Goal: Task Accomplishment & Management: Use online tool/utility

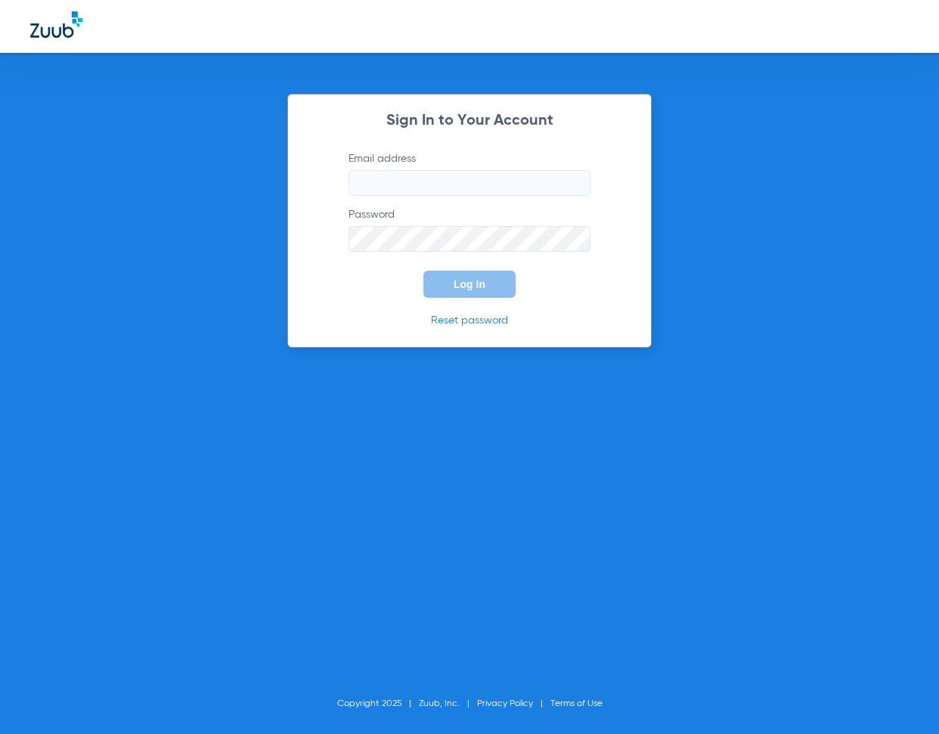
type input "[EMAIL_ADDRESS][DOMAIN_NAME]"
drag, startPoint x: 460, startPoint y: 286, endPoint x: 466, endPoint y: 280, distance: 8.6
click at [464, 284] on span "Log In" at bounding box center [470, 284] width 32 height 12
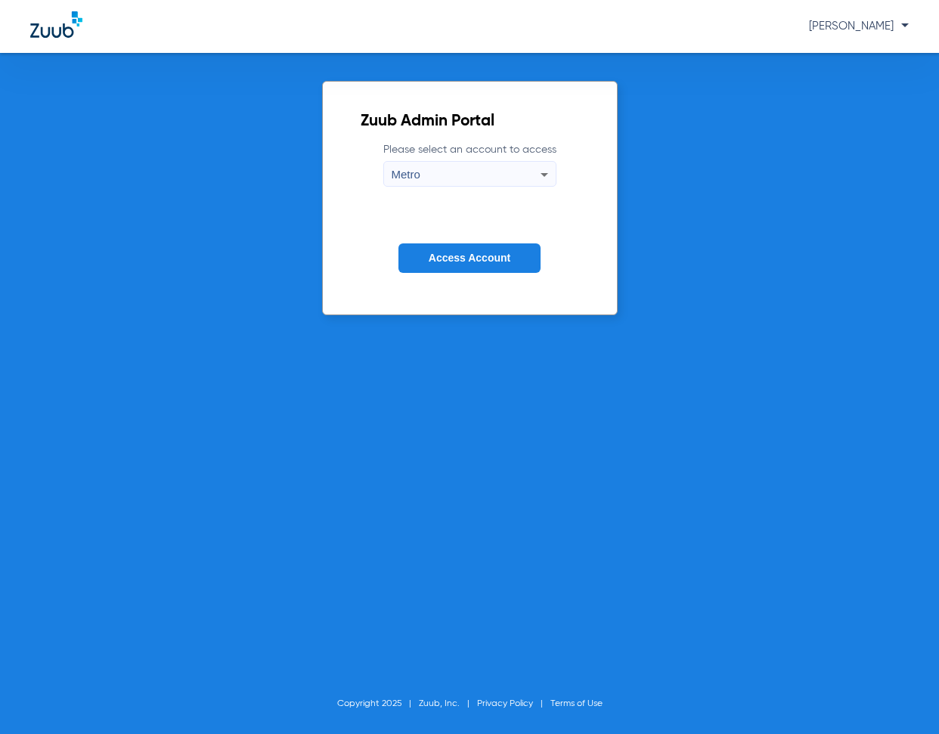
click at [452, 257] on span "Access Account" at bounding box center [470, 258] width 82 height 12
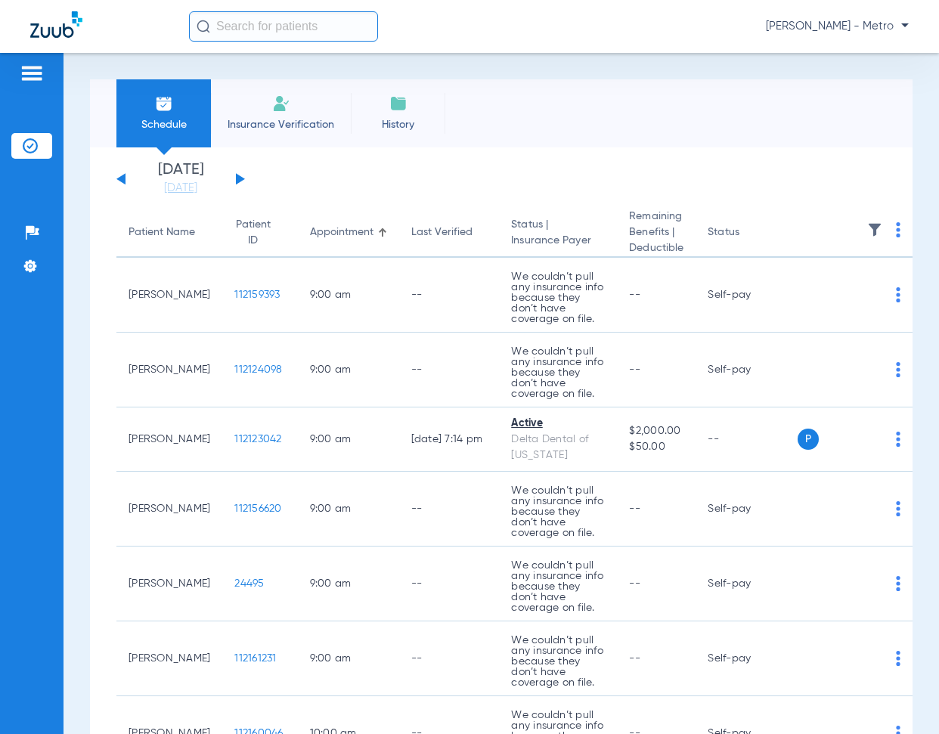
click at [276, 107] on img at bounding box center [281, 104] width 18 height 18
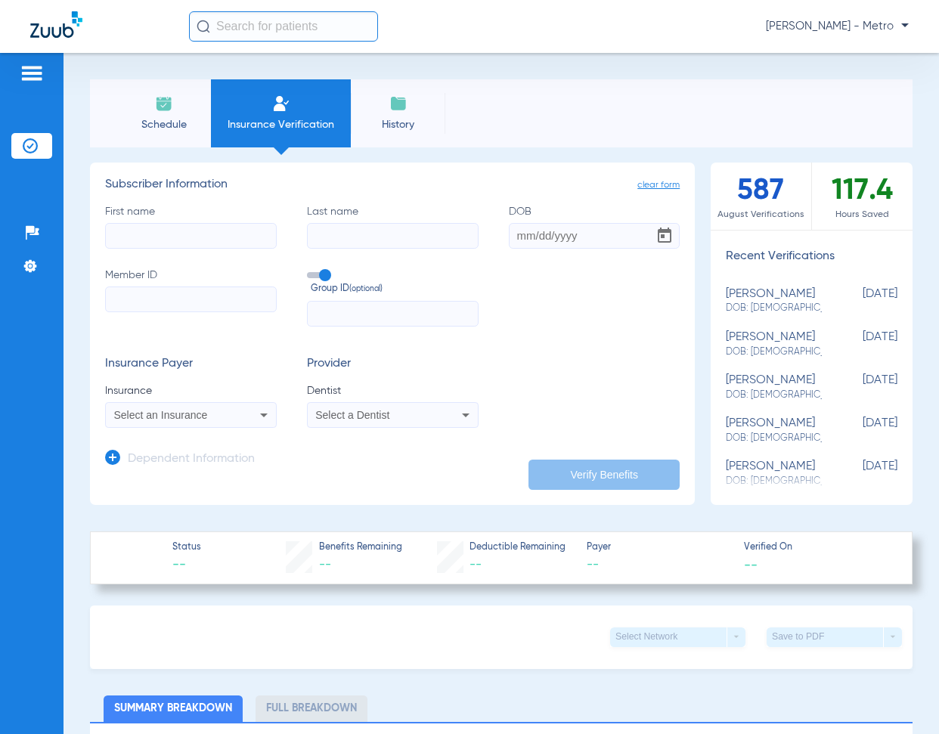
click at [159, 235] on input "First name" at bounding box center [191, 236] width 172 height 26
type input "[PERSON_NAME]"
click at [151, 309] on input "Member ID" at bounding box center [191, 300] width 172 height 26
paste input "149592906900"
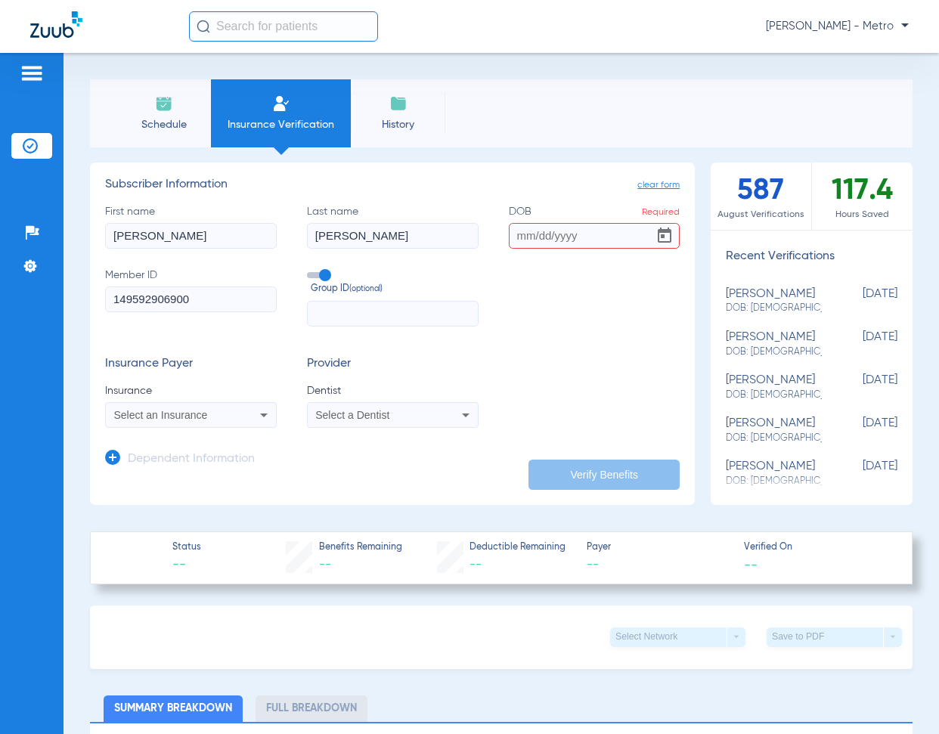
type input "149592906900"
click at [208, 421] on div "Select an Insurance" at bounding box center [191, 415] width 170 height 18
type input "solstice"
drag, startPoint x: 224, startPoint y: 303, endPoint x: 203, endPoint y: 302, distance: 20.5
click at [203, 302] on div at bounding box center [469, 367] width 939 height 734
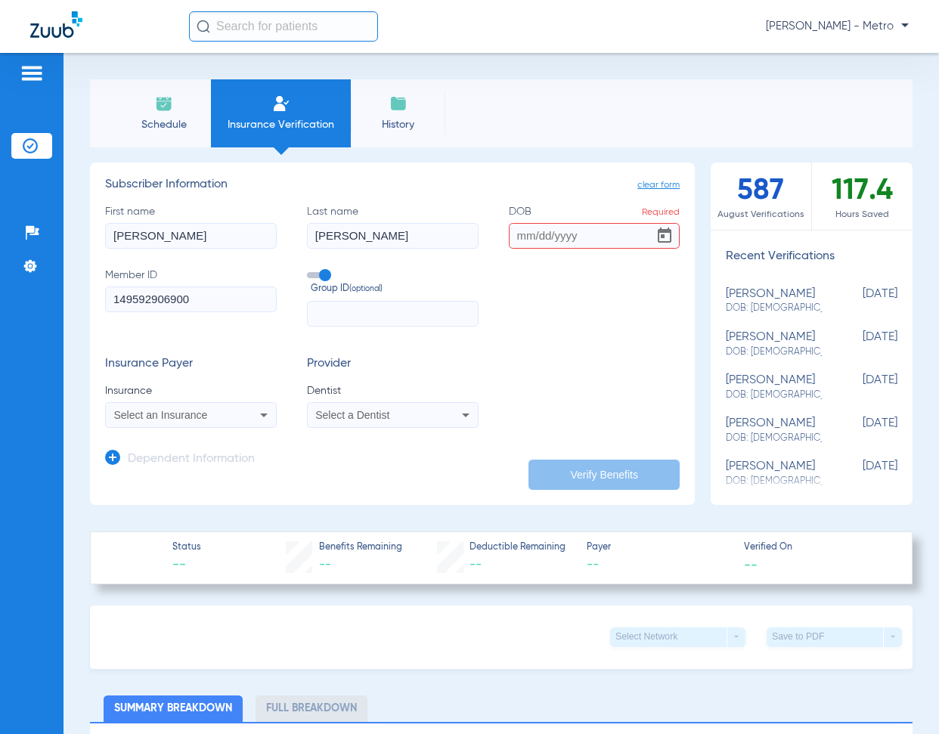
drag, startPoint x: 216, startPoint y: 295, endPoint x: 36, endPoint y: 294, distance: 180.8
click at [37, 294] on div "Patients Insurance Verification Setup Help Center Settings Schedule Insurance V…" at bounding box center [469, 420] width 939 height 734
click at [462, 334] on form "First name [PERSON_NAME] Last name [PERSON_NAME] DOB Required Member ID 1495929…" at bounding box center [392, 316] width 575 height 224
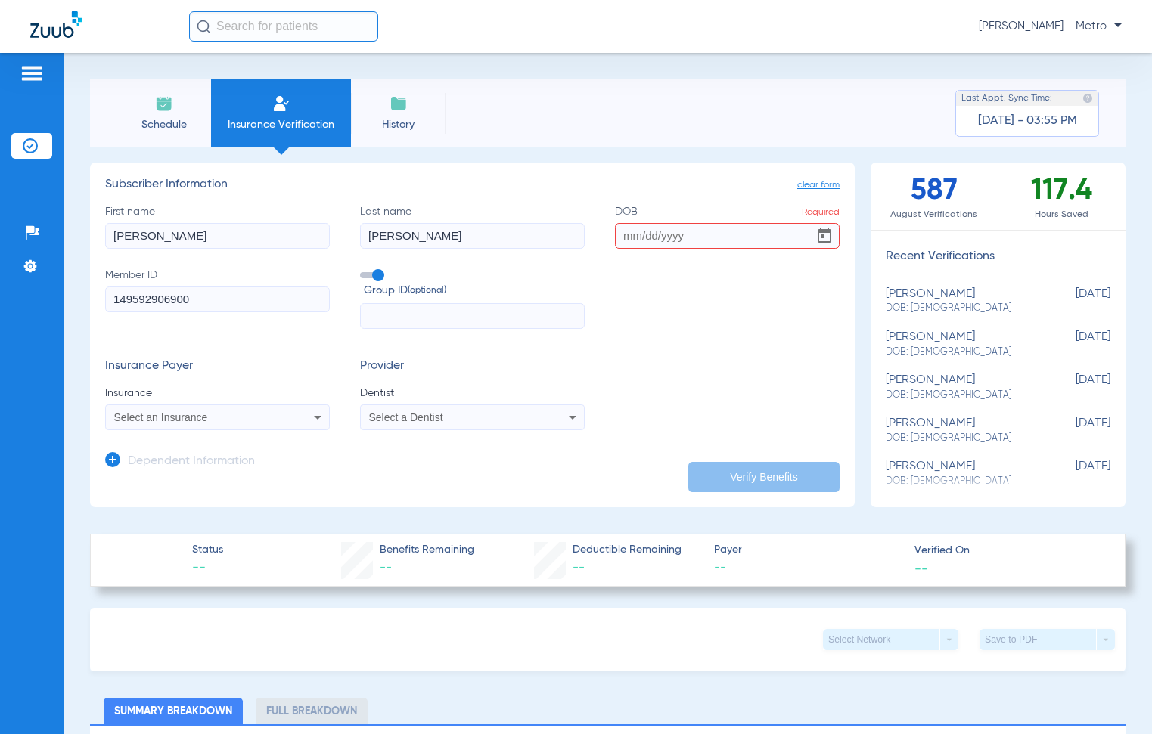
drag, startPoint x: 221, startPoint y: 238, endPoint x: 110, endPoint y: 244, distance: 110.6
click at [110, 244] on input "[PERSON_NAME]" at bounding box center [217, 236] width 225 height 26
type input "[PERSON_NAME]"
type input "paully"
type input "[DATE]"
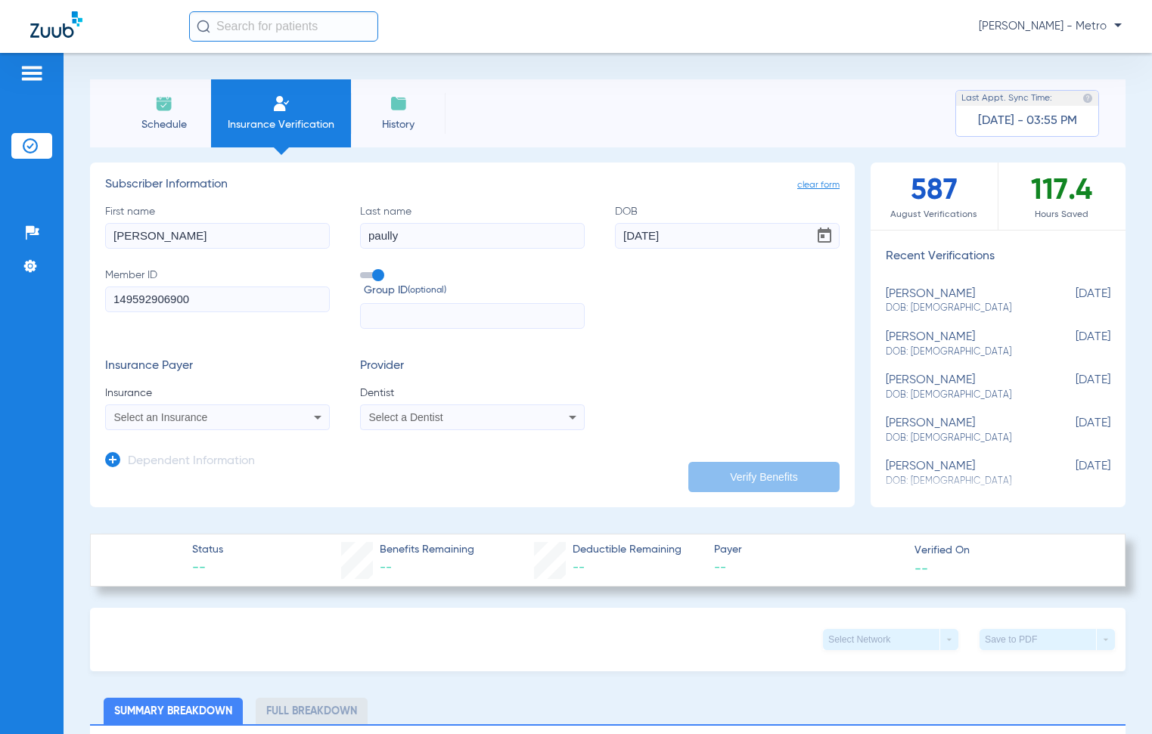
drag, startPoint x: 209, startPoint y: 293, endPoint x: 28, endPoint y: 279, distance: 181.4
click at [107, 302] on input "149592906900" at bounding box center [217, 300] width 225 height 26
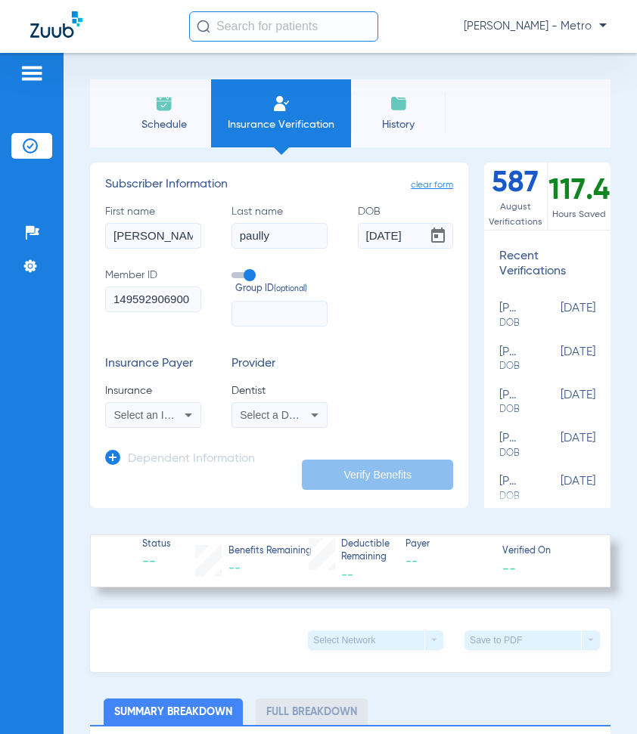
click at [159, 419] on span "Select an Insurance" at bounding box center [161, 415] width 94 height 12
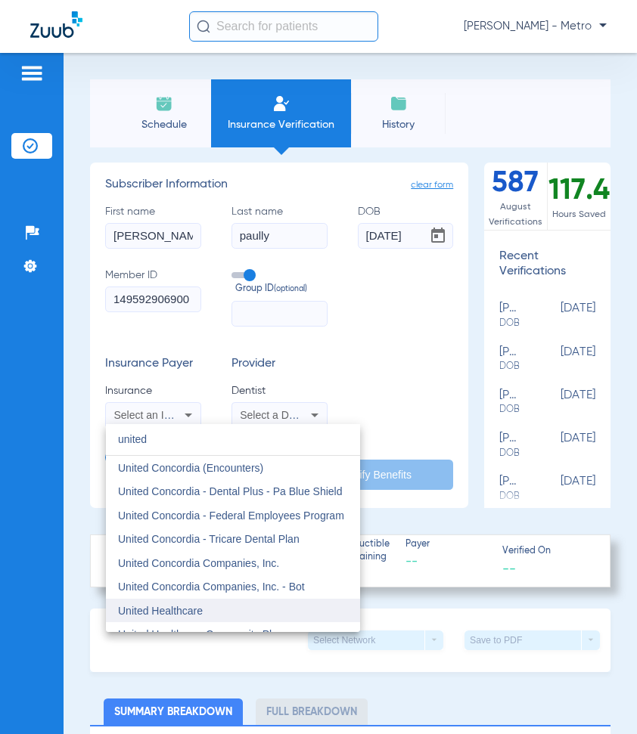
type input "united"
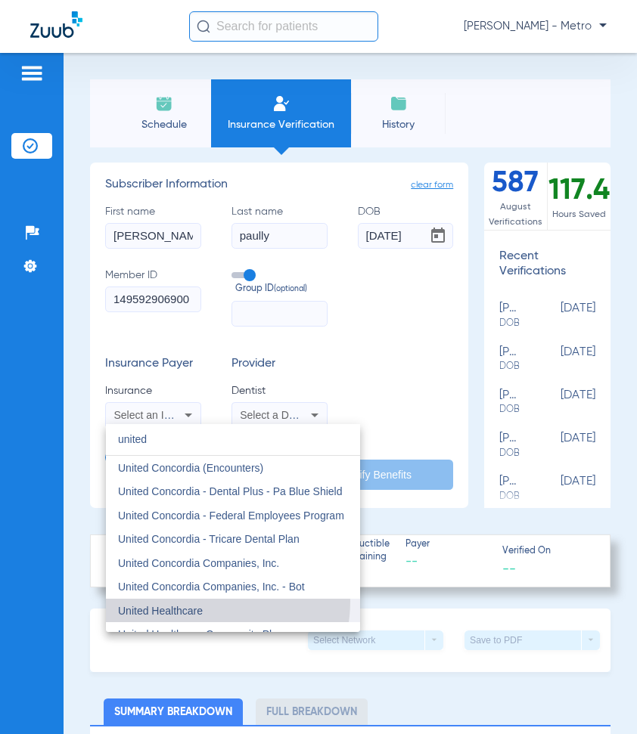
click at [198, 601] on mat-option "United Healthcare" at bounding box center [233, 611] width 254 height 24
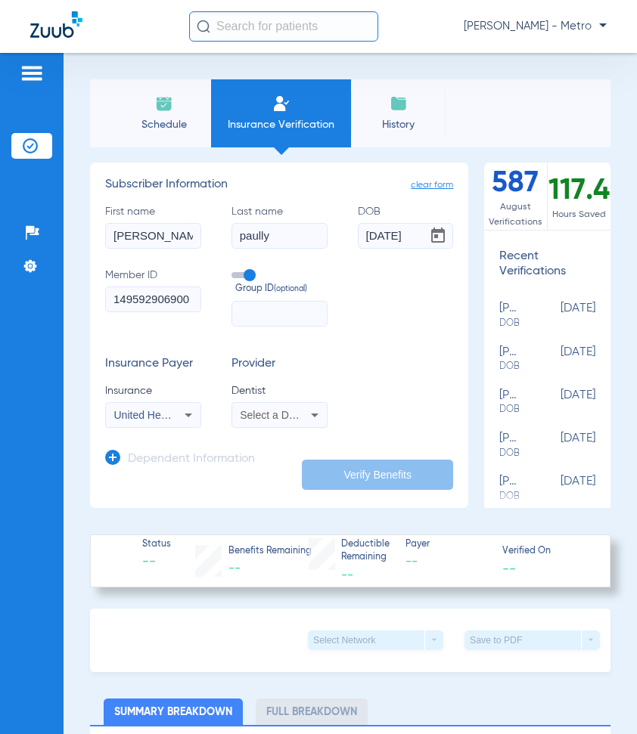
drag, startPoint x: 187, startPoint y: 300, endPoint x: 77, endPoint y: 300, distance: 109.7
click at [77, 300] on div "Schedule Insurance Verification History Last Appt. Sync Time: [DATE] - 03:55 PM…" at bounding box center [350, 394] width 573 height 682
type input "747304403"
click at [284, 402] on mat-select "Select a Dentist" at bounding box center [279, 415] width 96 height 26
click at [278, 417] on span "Select a Dentist" at bounding box center [277, 415] width 74 height 12
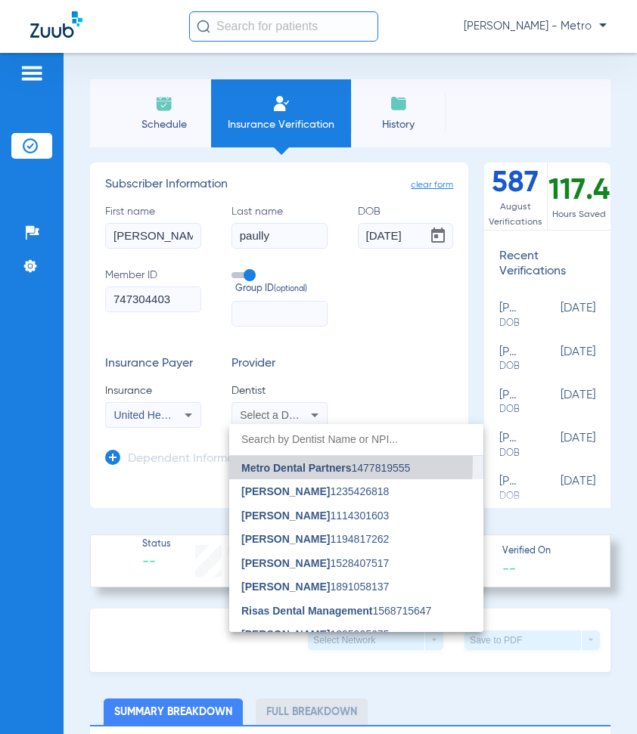
click at [272, 464] on span "Metro Dental Partners" at bounding box center [296, 468] width 110 height 12
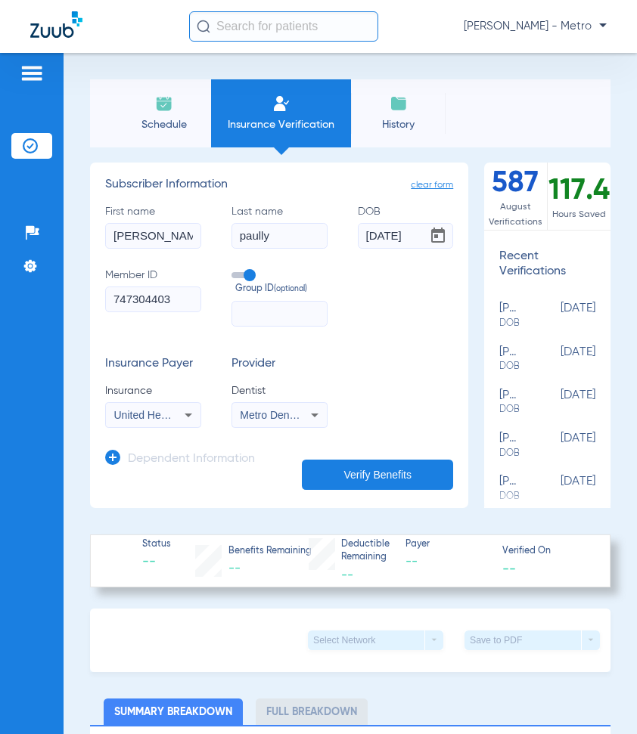
click at [387, 470] on button "Verify Benefits" at bounding box center [377, 475] width 151 height 30
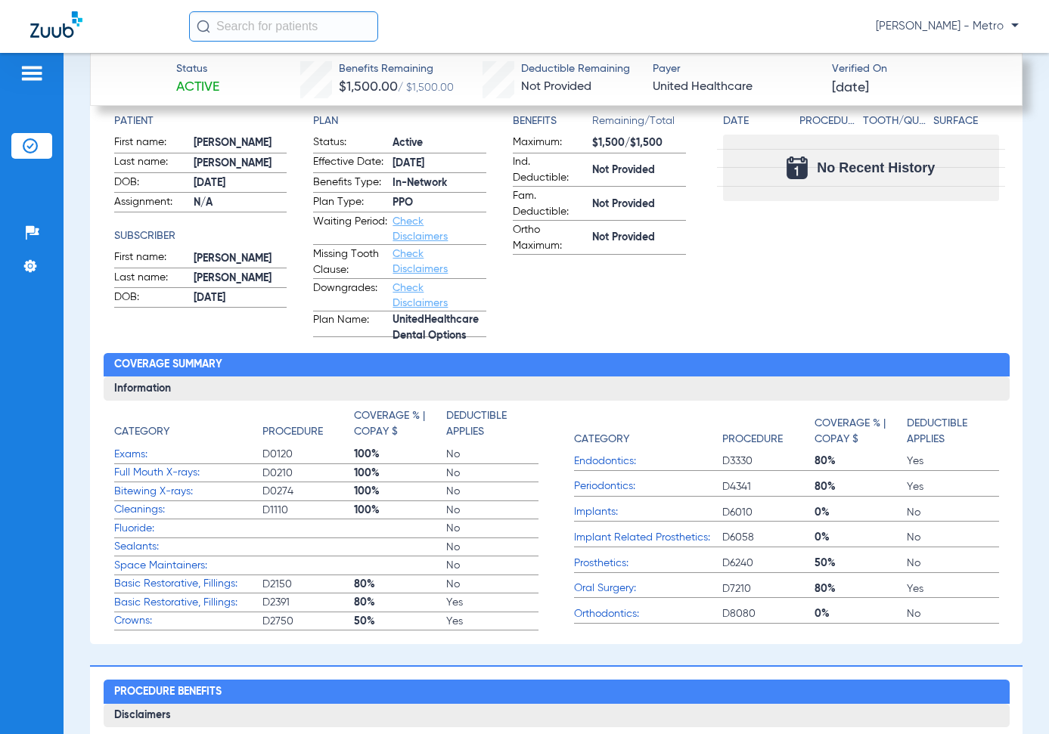
scroll to position [681, 0]
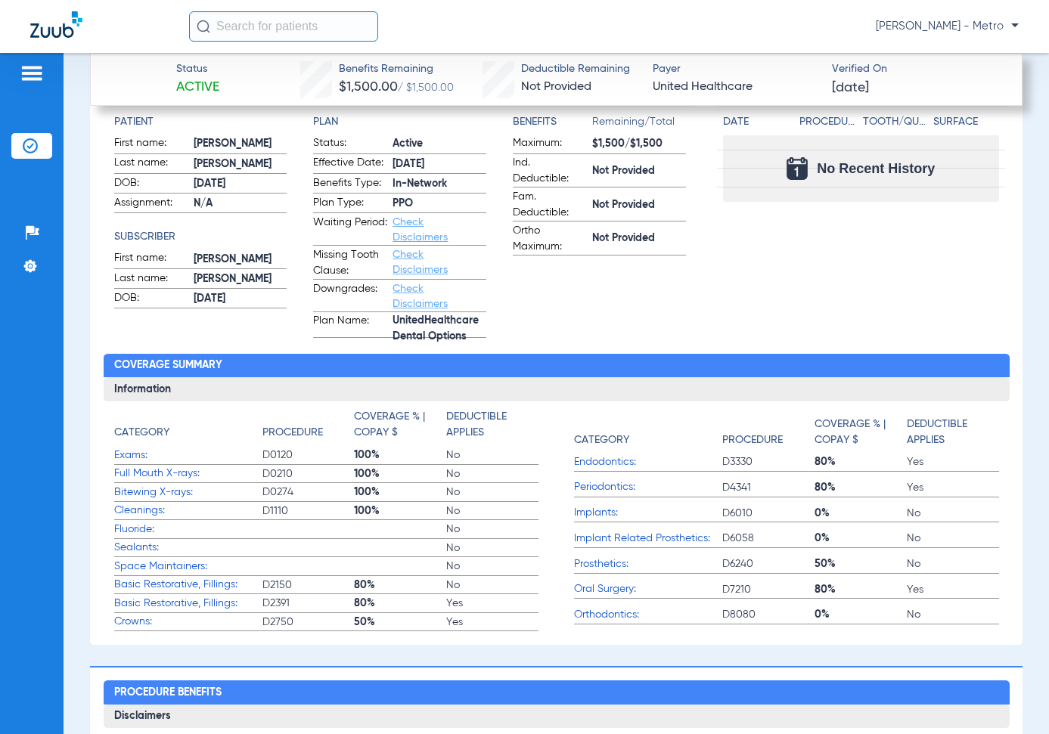
click at [399, 292] on link "Check Disclaimers" at bounding box center [420, 297] width 55 height 26
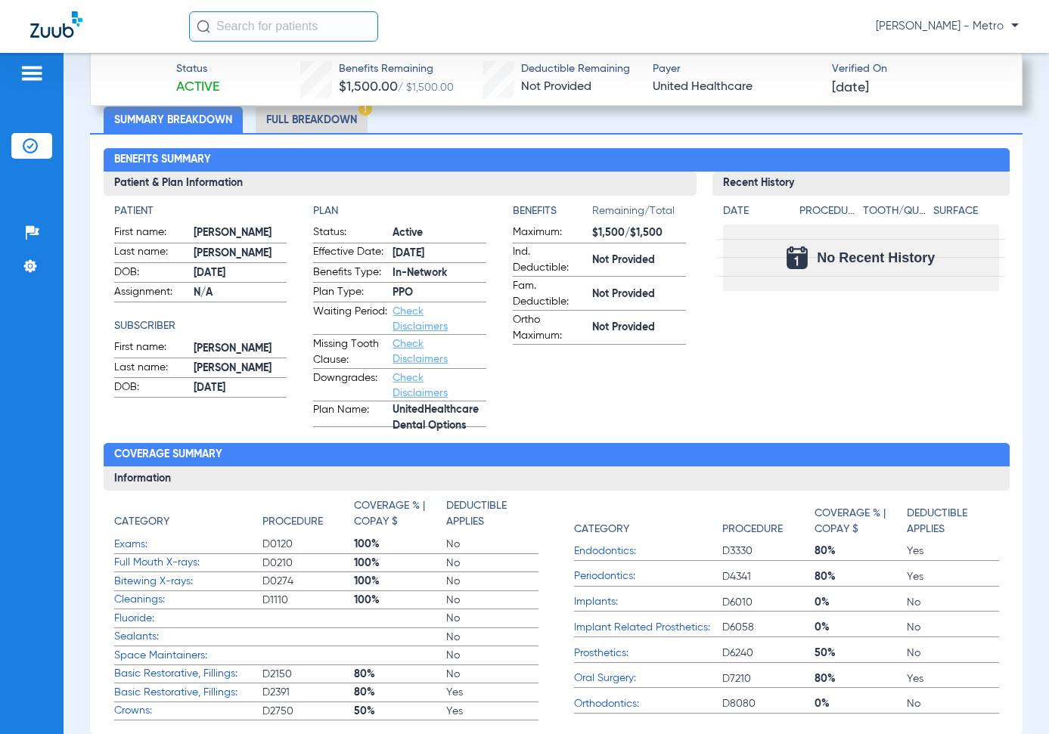
scroll to position [554, 0]
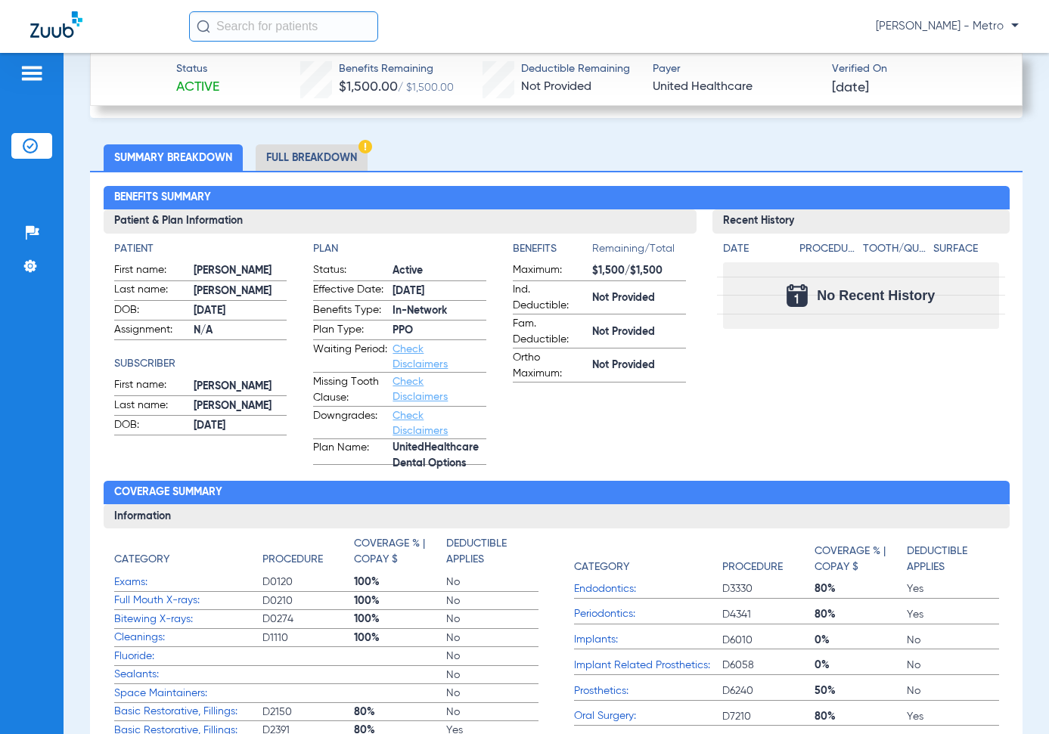
click at [405, 348] on link "Check Disclaimers" at bounding box center [420, 357] width 55 height 26
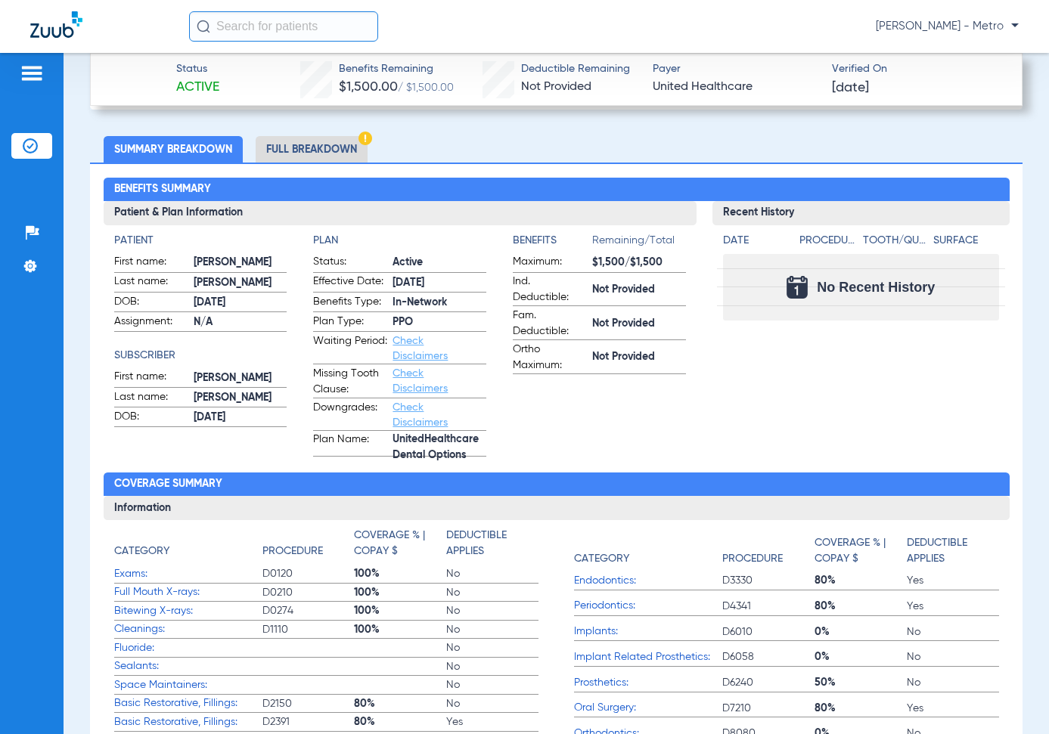
scroll to position [478, 0]
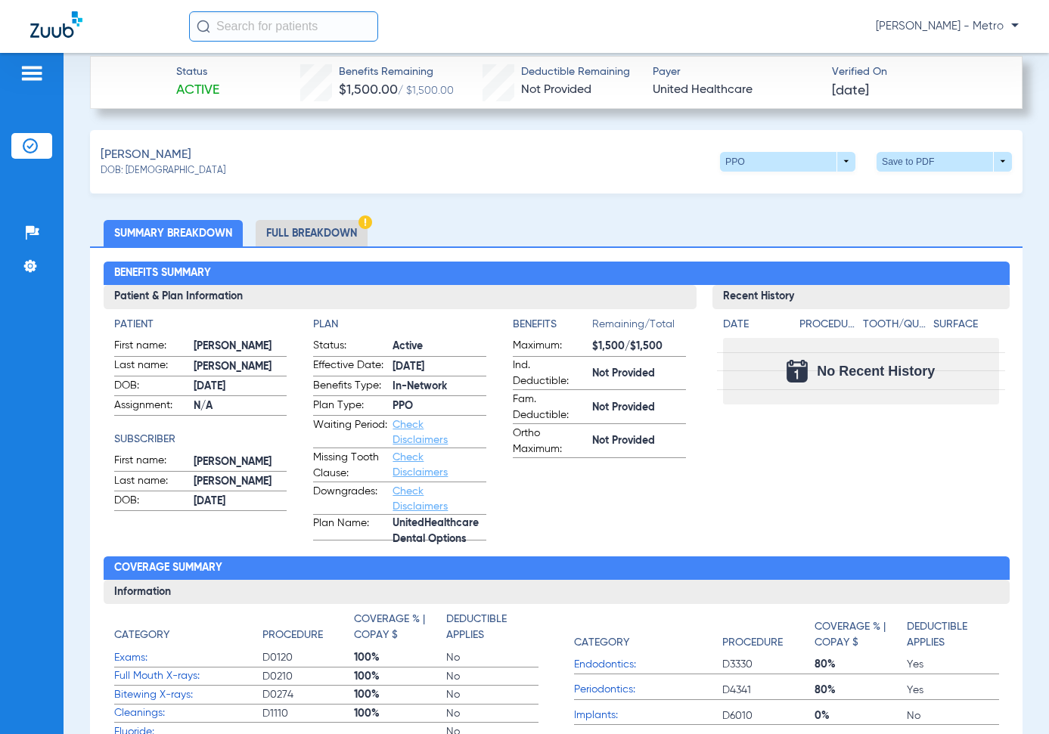
click at [321, 230] on li "Full Breakdown" at bounding box center [312, 233] width 112 height 26
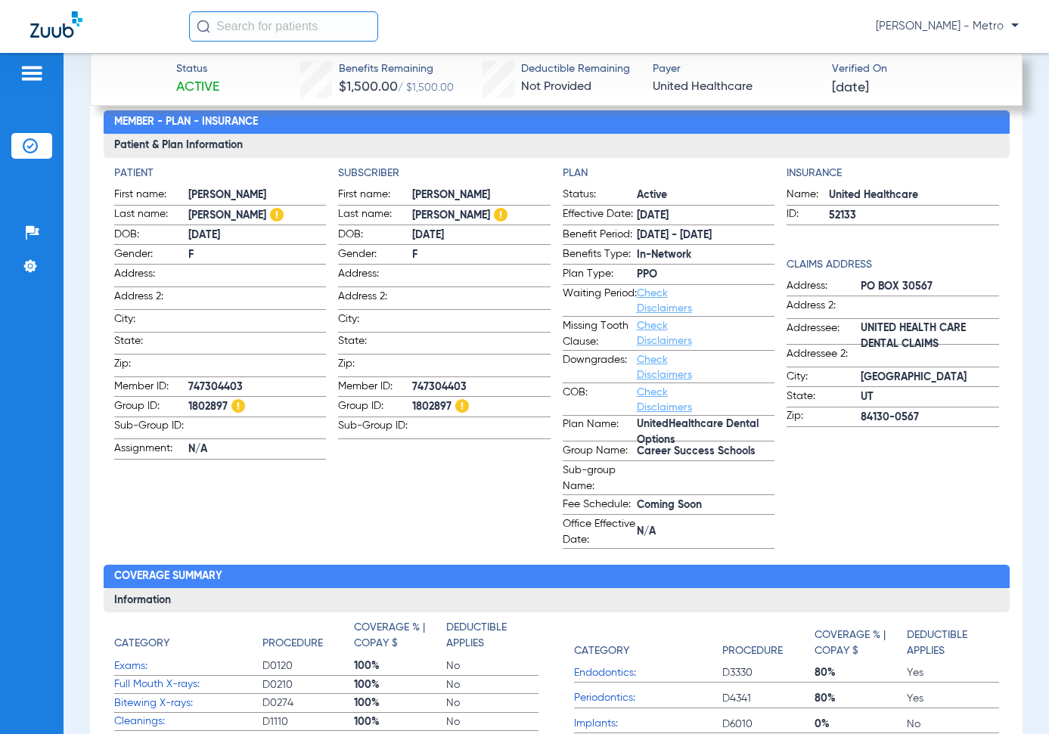
scroll to position [705, 0]
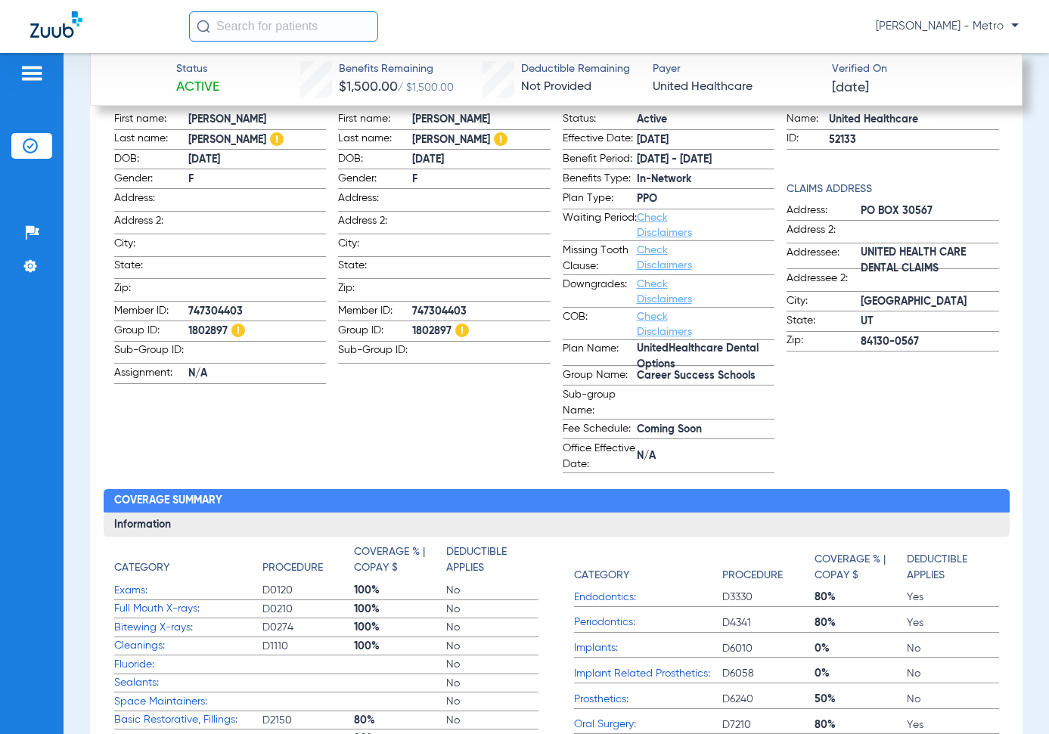
click at [412, 401] on app-subscriber-information "Subscriber First name: [PERSON_NAME] Last name: [PERSON_NAME]: [DEMOGRAPHIC_DAT…" at bounding box center [444, 282] width 213 height 384
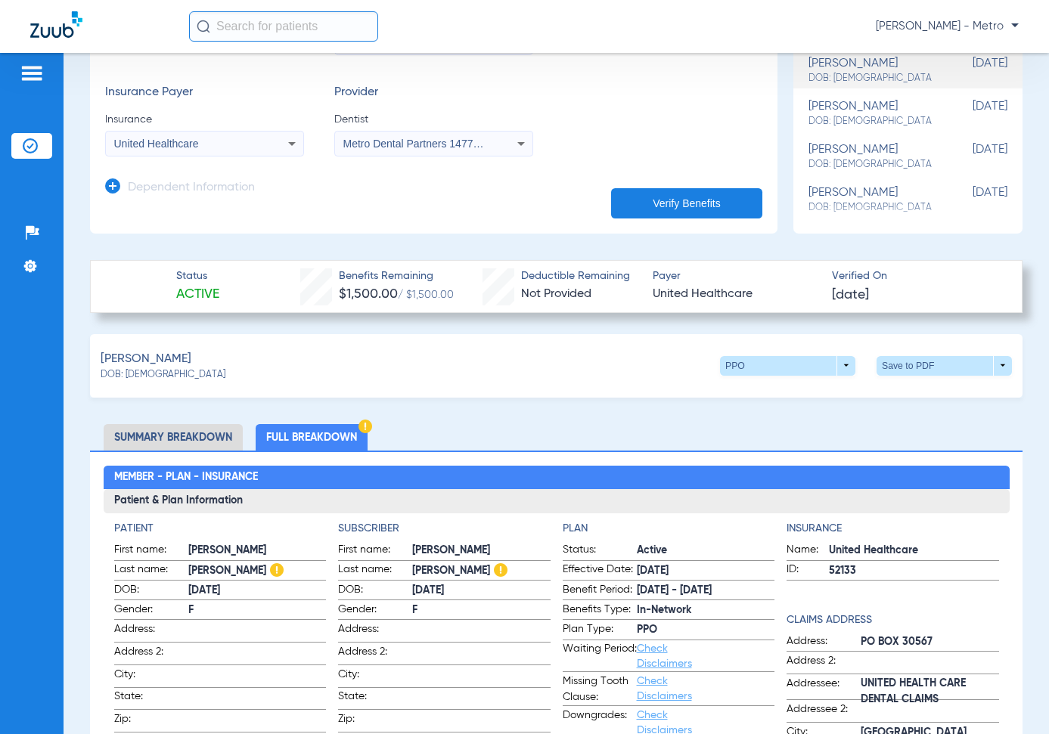
scroll to position [402, 0]
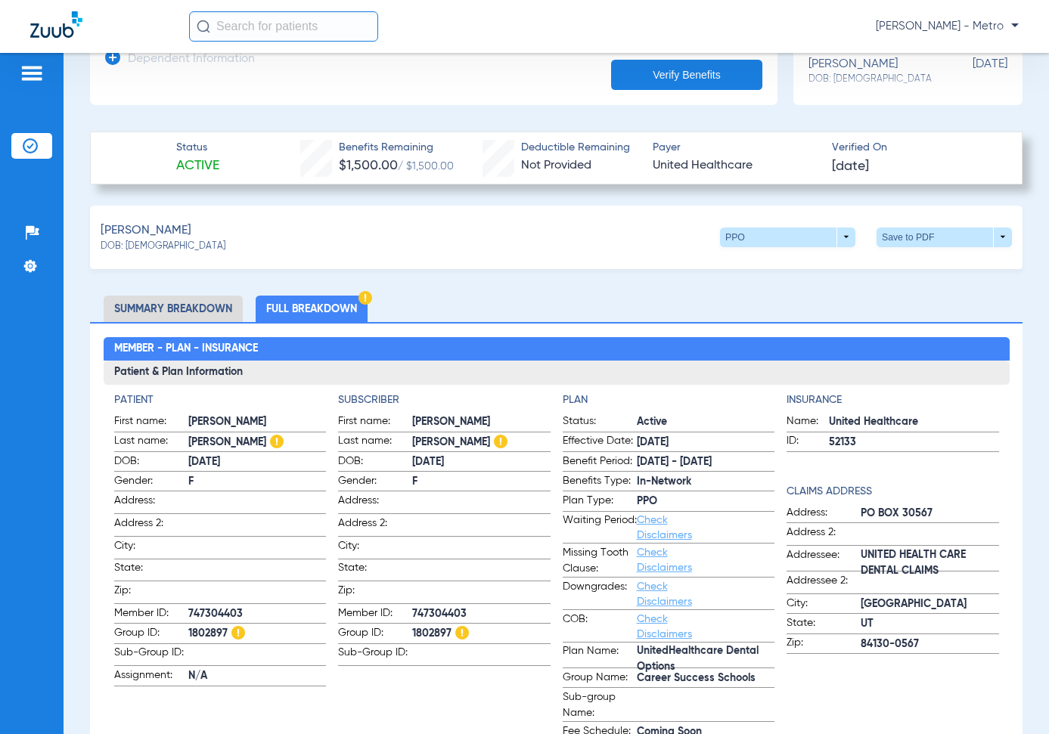
click at [335, 297] on li "Full Breakdown" at bounding box center [312, 309] width 112 height 26
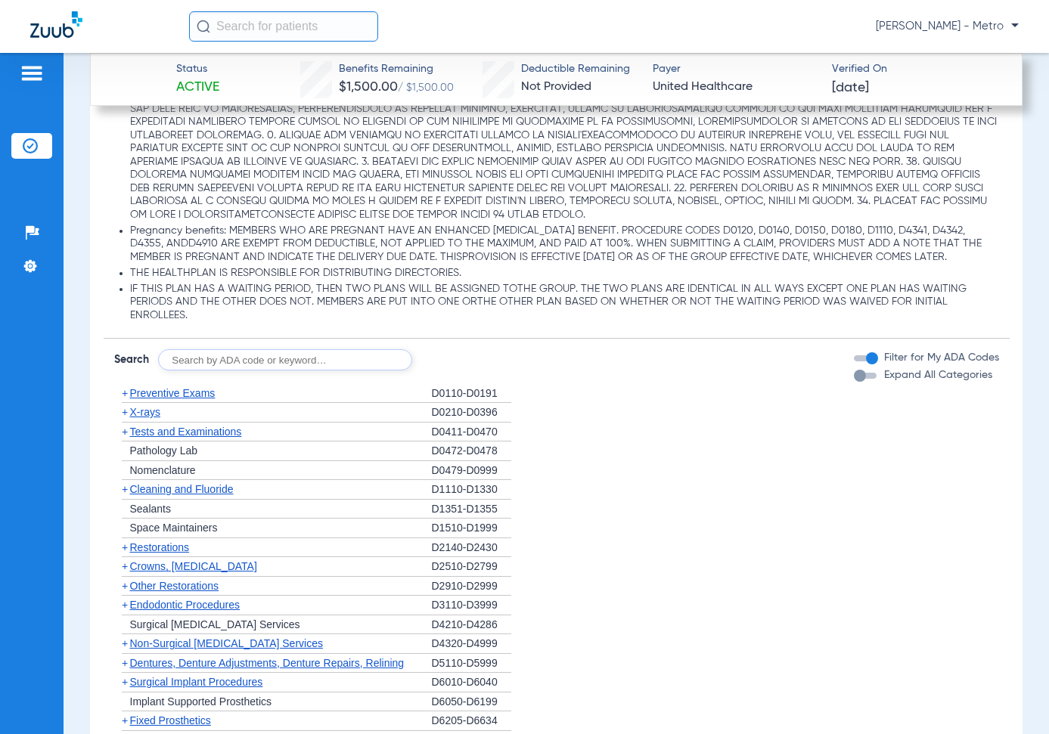
scroll to position [1915, 0]
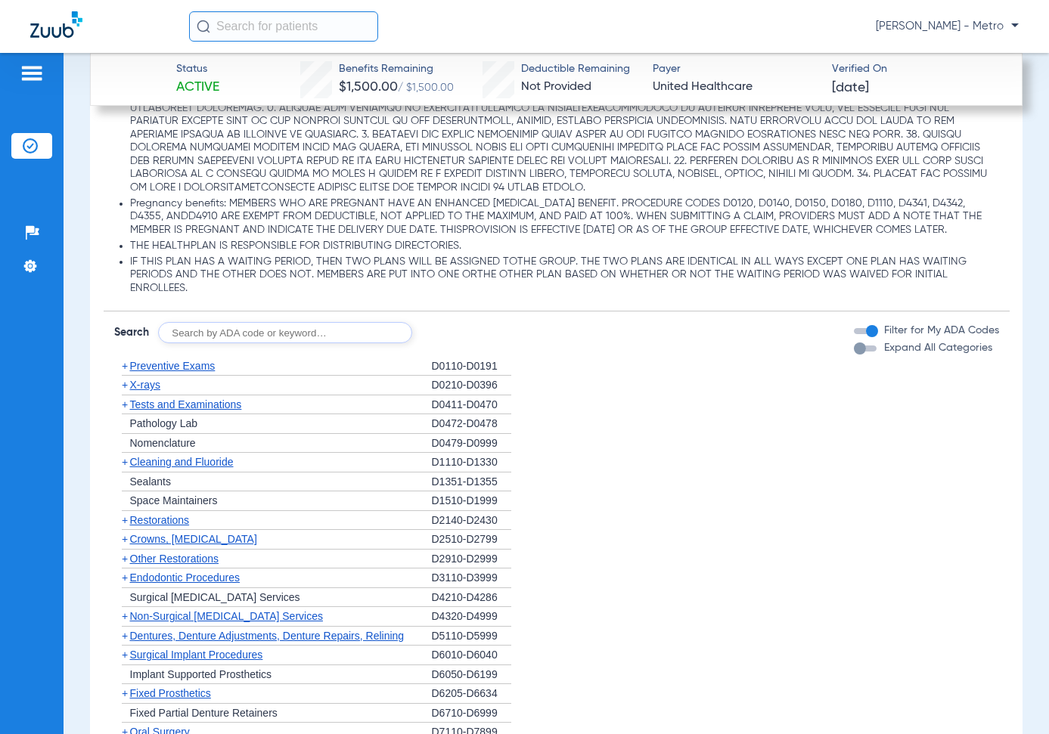
click at [123, 365] on span "+" at bounding box center [125, 366] width 6 height 12
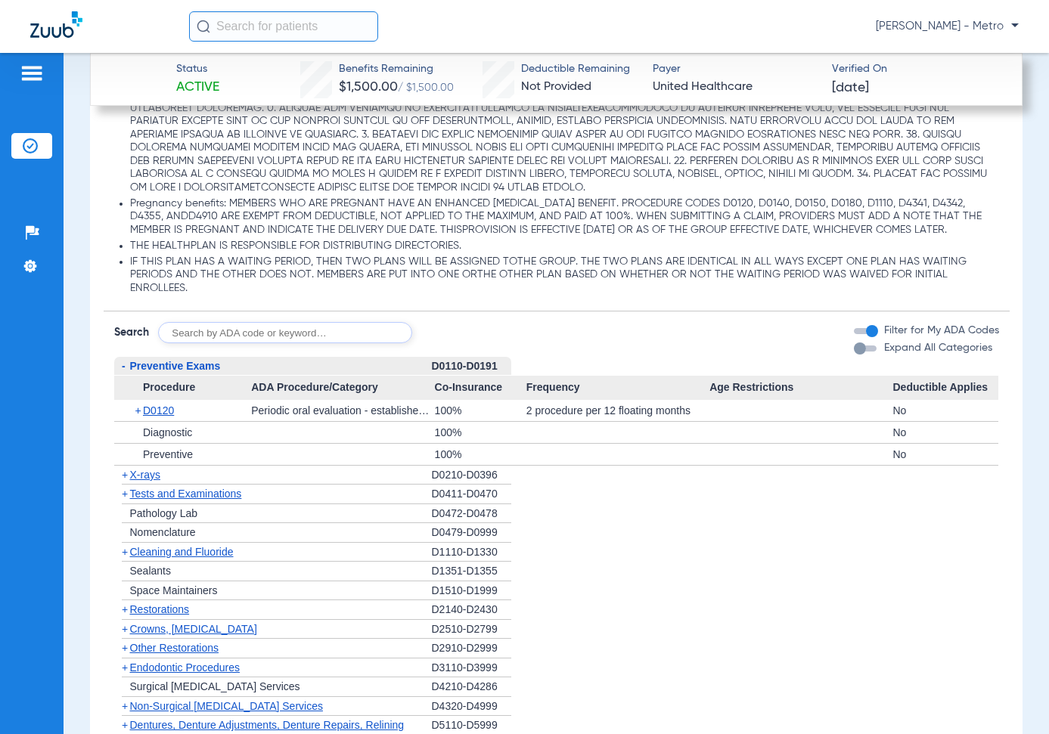
click at [120, 473] on span "+" at bounding box center [122, 475] width 16 height 19
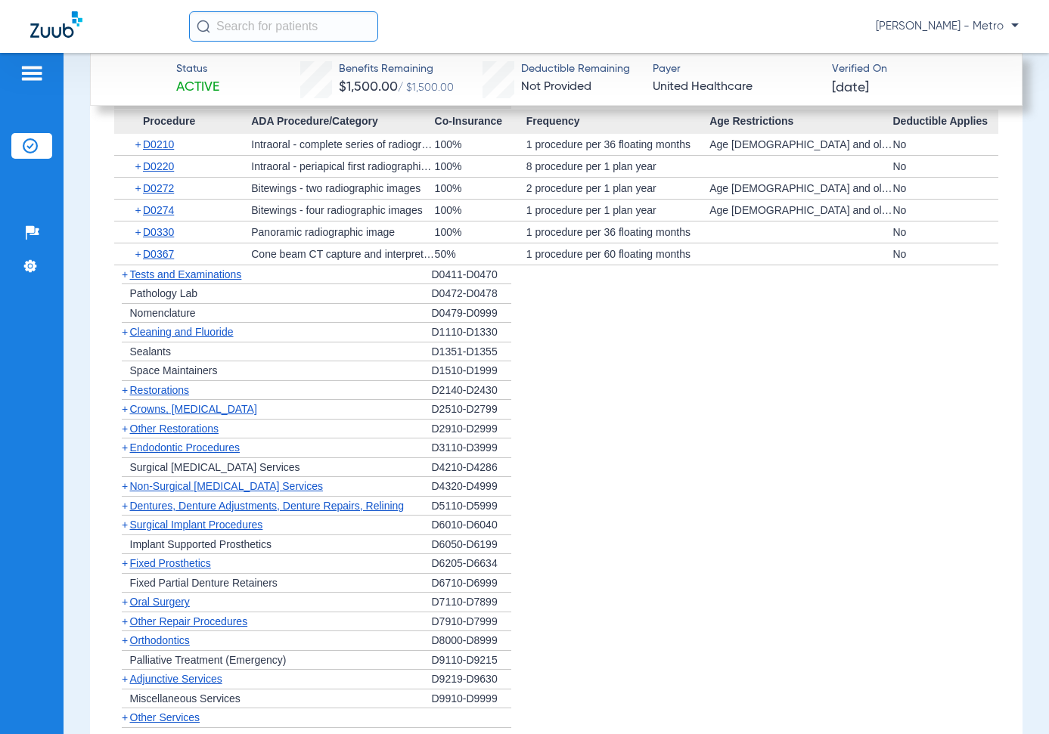
scroll to position [2369, 0]
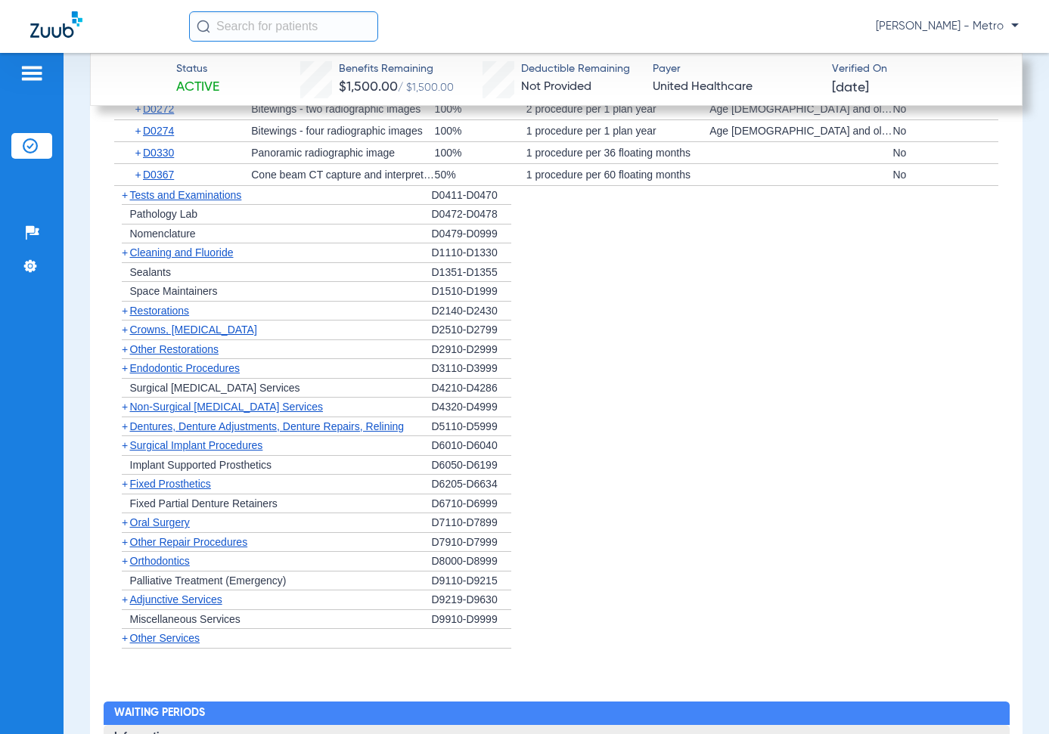
click at [127, 250] on span "+" at bounding box center [125, 253] width 6 height 12
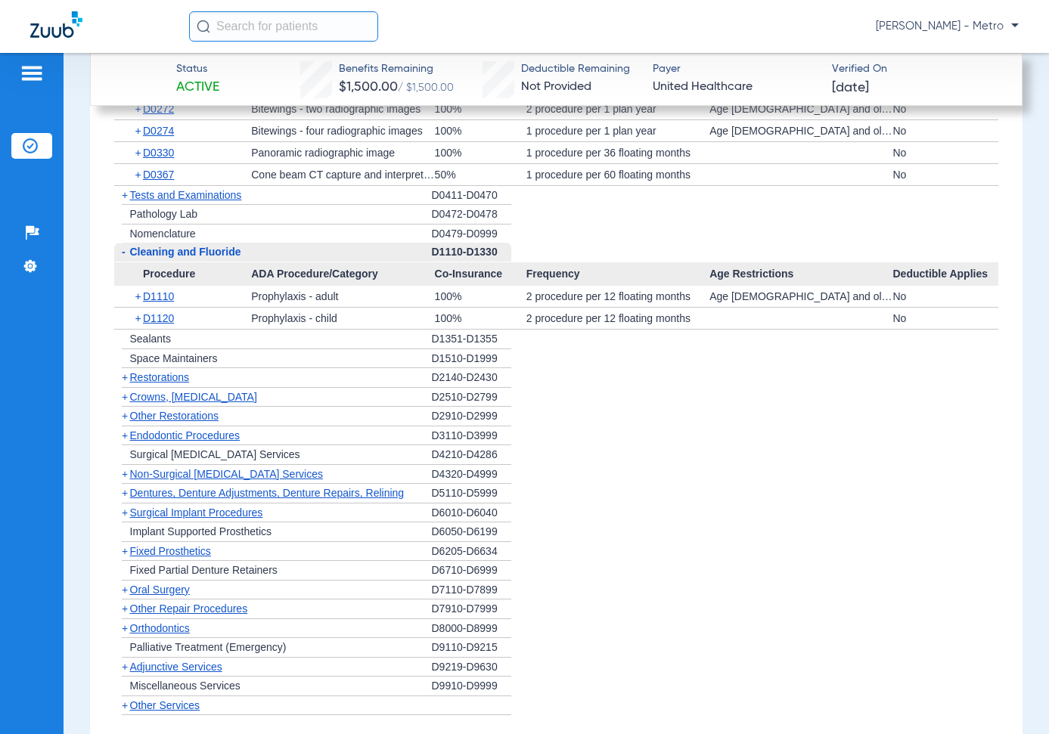
click at [127, 250] on span "-" at bounding box center [122, 252] width 16 height 19
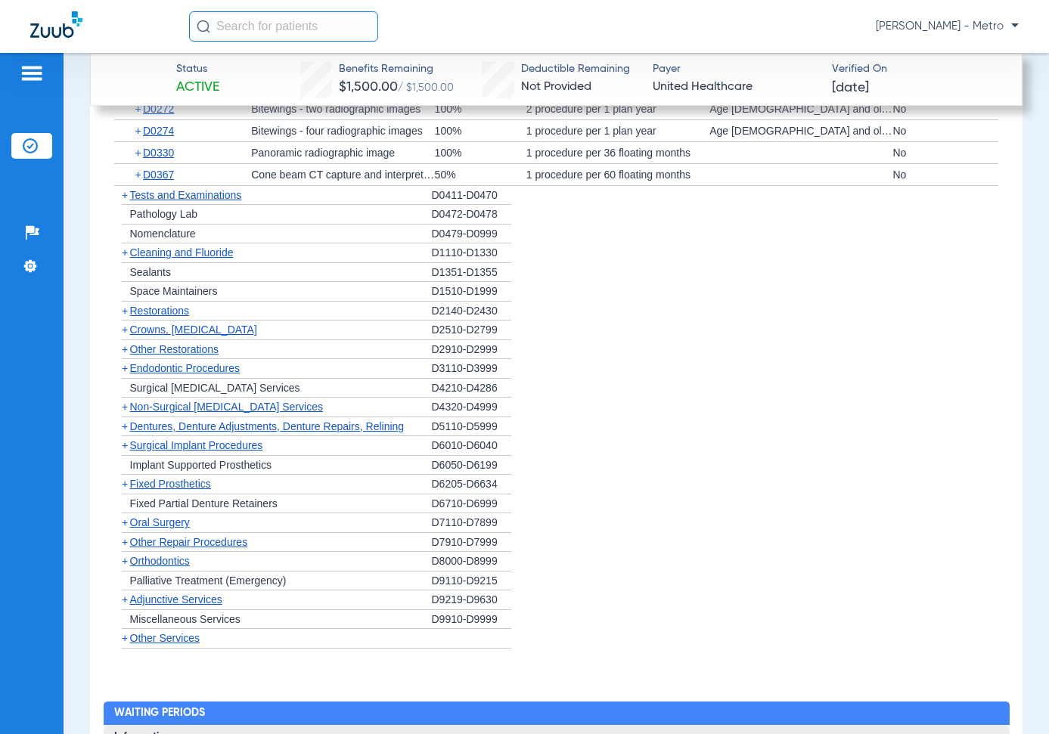
click at [127, 250] on span "+" at bounding box center [125, 253] width 6 height 12
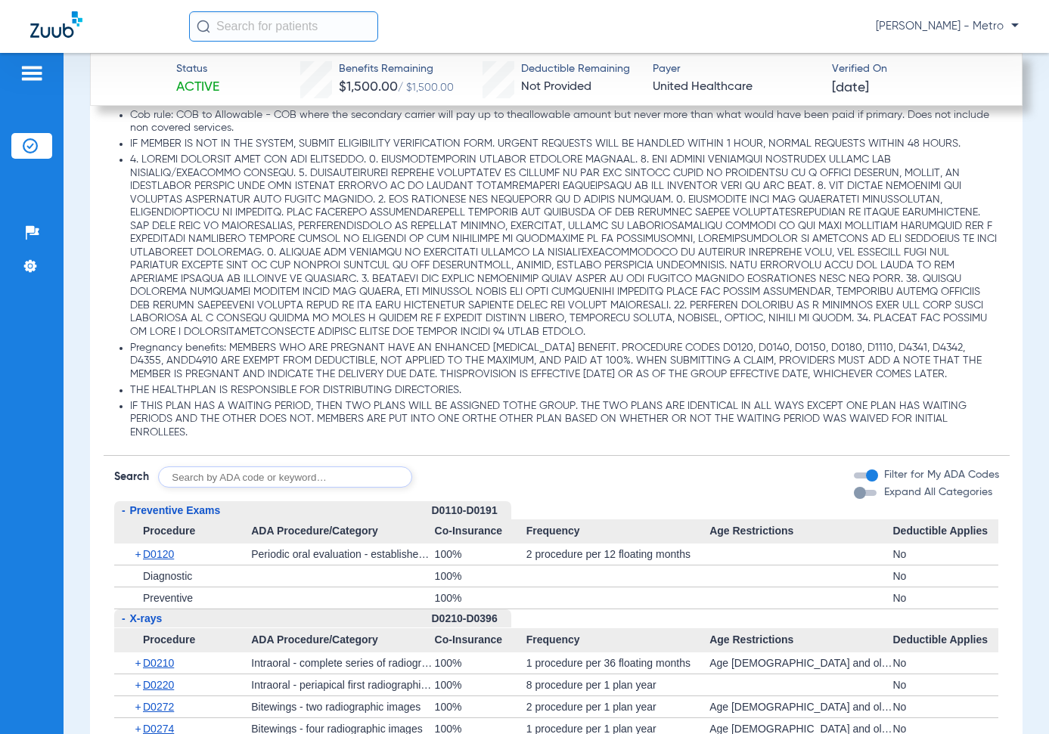
scroll to position [1764, 0]
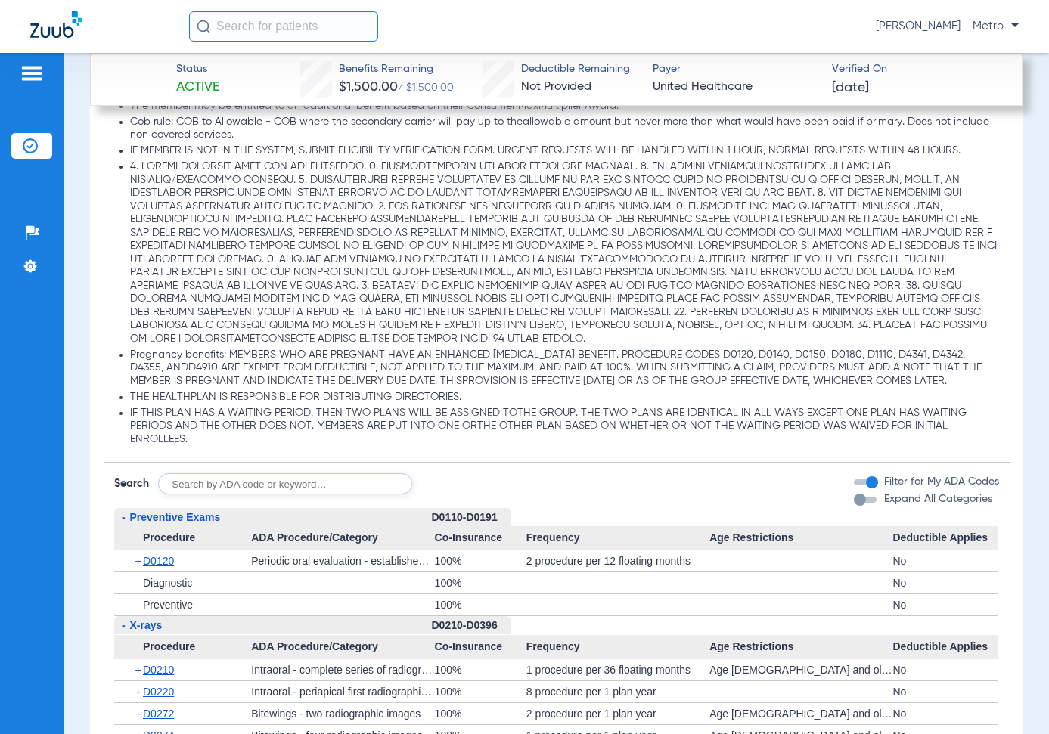
click at [854, 495] on div "Expand All Categories" at bounding box center [923, 500] width 138 height 16
click at [854, 500] on div "button" at bounding box center [860, 500] width 12 height 12
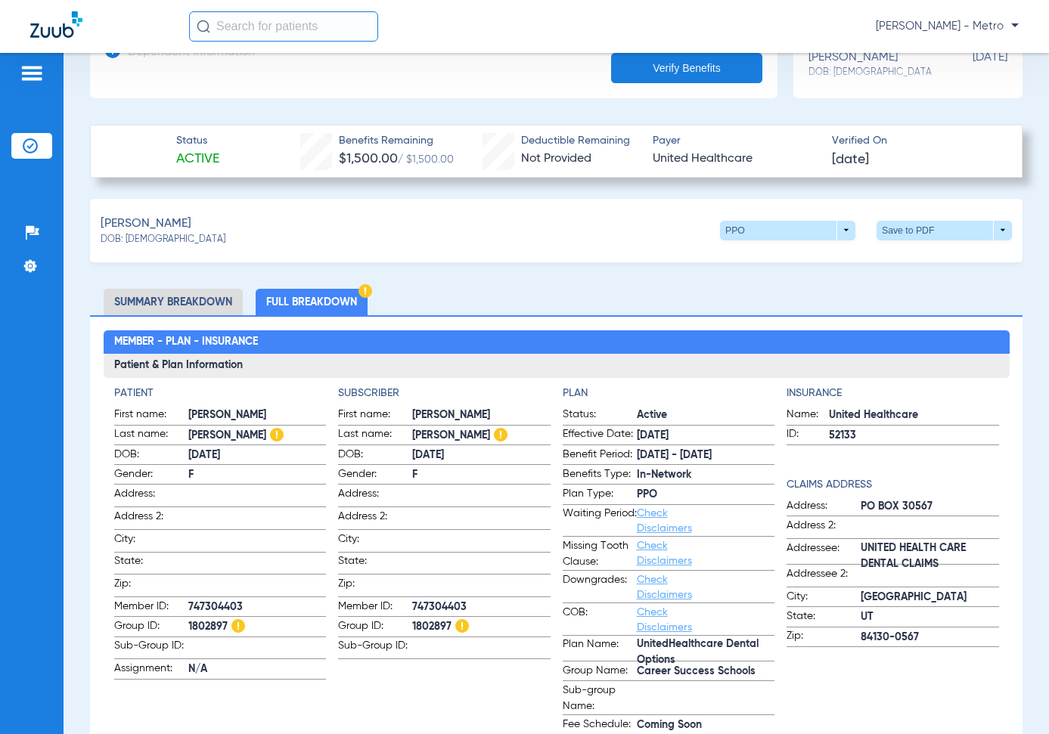
scroll to position [554, 0]
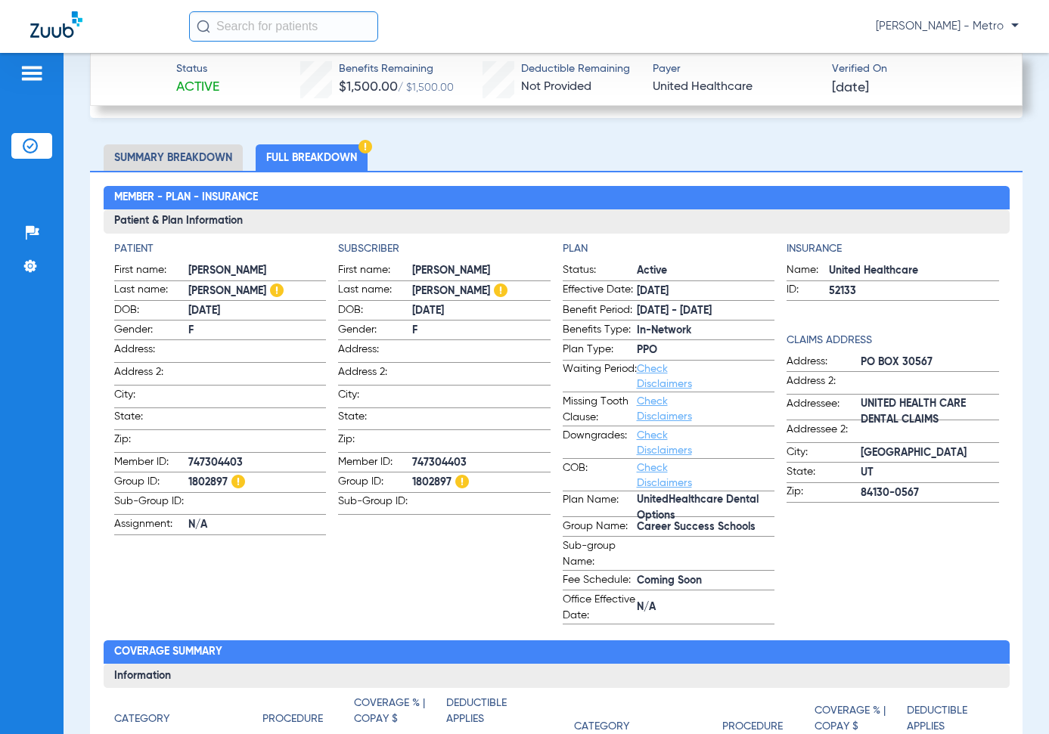
drag, startPoint x: 404, startPoint y: 478, endPoint x: 452, endPoint y: 476, distance: 47.7
click at [452, 476] on label "Group ID: 1802897" at bounding box center [444, 483] width 213 height 19
copy label "1802897"
click at [641, 523] on span "Career Success Schools" at bounding box center [706, 528] width 138 height 16
click at [637, 529] on span "Career Success Schools" at bounding box center [706, 528] width 138 height 16
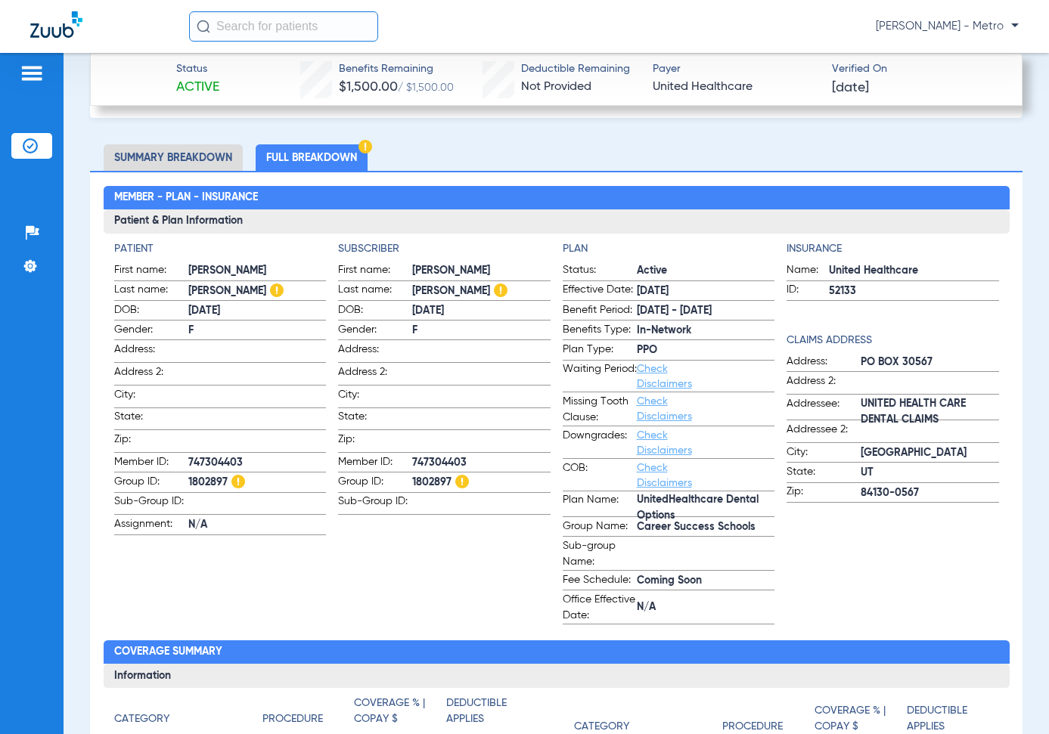
drag, startPoint x: 632, startPoint y: 518, endPoint x: 698, endPoint y: 533, distance: 68.3
click at [698, 533] on form "Status: Active Effective Date: [DATE] Benefit Period: [DATE] - [DATE] Benefits …" at bounding box center [669, 443] width 213 height 362
click at [705, 532] on span "Career Success Schools" at bounding box center [706, 528] width 138 height 16
drag, startPoint x: 634, startPoint y: 525, endPoint x: 750, endPoint y: 530, distance: 115.9
click at [750, 530] on span "Career Success Schools" at bounding box center [706, 528] width 138 height 16
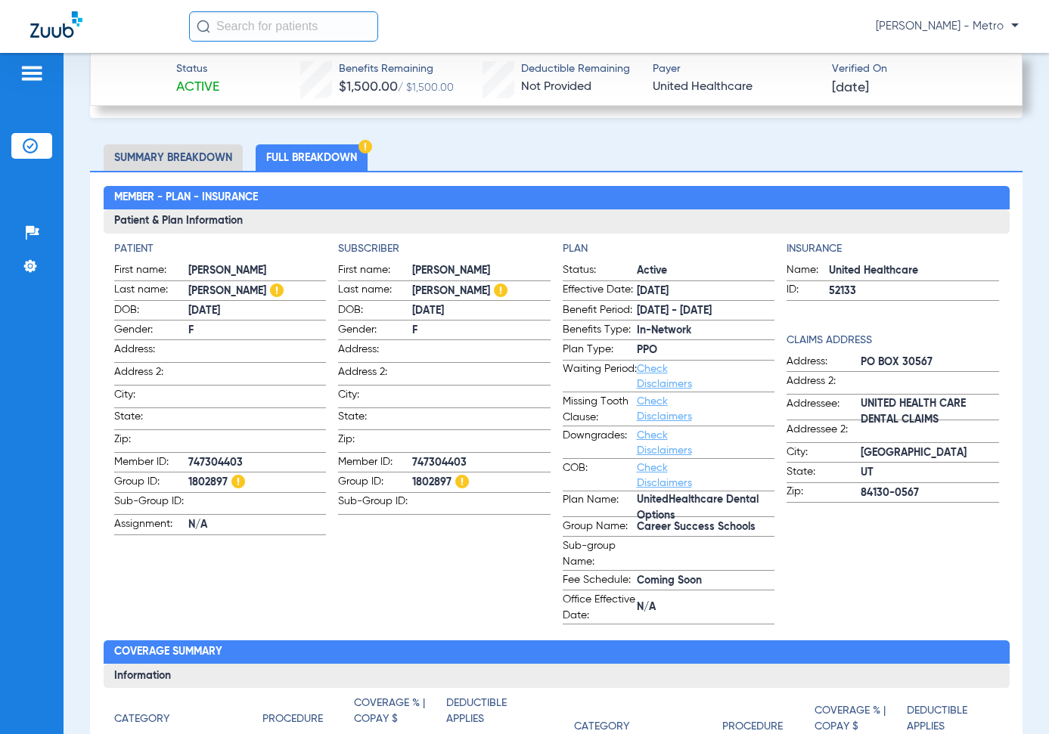
copy span "Career Success Schools"
click at [740, 476] on label "COB: Check Disclaimers" at bounding box center [669, 476] width 213 height 31
click at [427, 478] on span "1802897" at bounding box center [481, 483] width 138 height 16
click at [408, 480] on span "Group ID:" at bounding box center [375, 483] width 74 height 18
drag, startPoint x: 406, startPoint y: 478, endPoint x: 448, endPoint y: 480, distance: 41.6
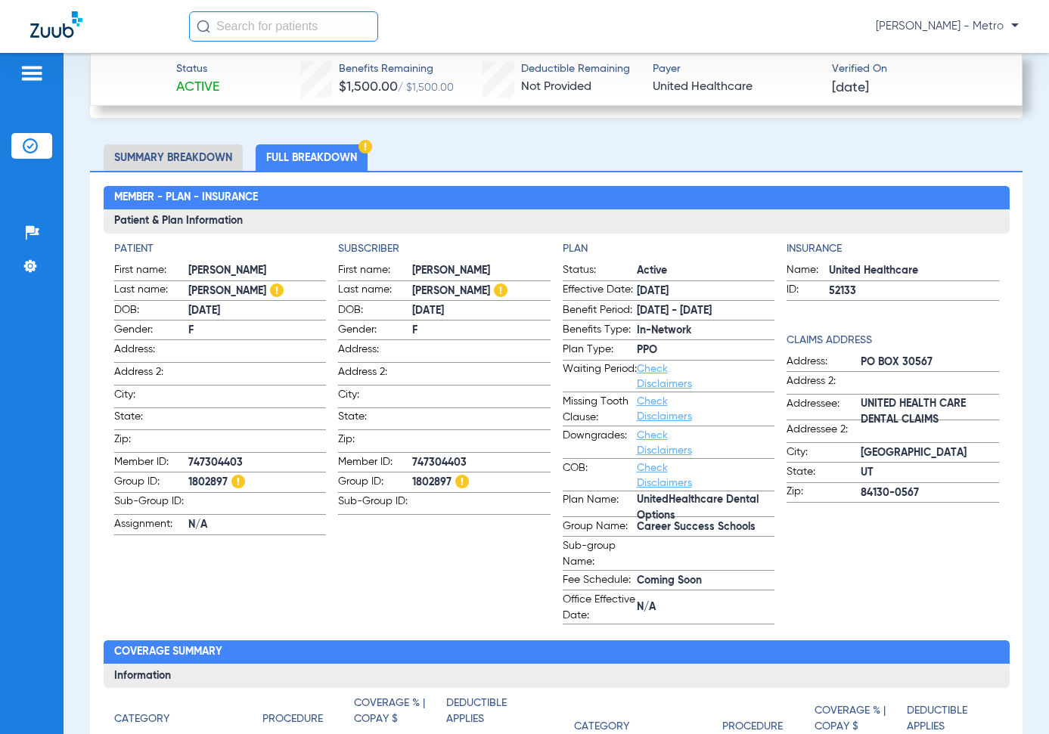
click at [448, 480] on label "Group ID: 1802897" at bounding box center [444, 483] width 213 height 19
copy label "1802897"
click at [440, 457] on span "747304403" at bounding box center [481, 463] width 138 height 16
drag, startPoint x: 471, startPoint y: 455, endPoint x: 408, endPoint y: 456, distance: 63.6
click at [408, 456] on label "Member ID: 747304403" at bounding box center [444, 464] width 213 height 19
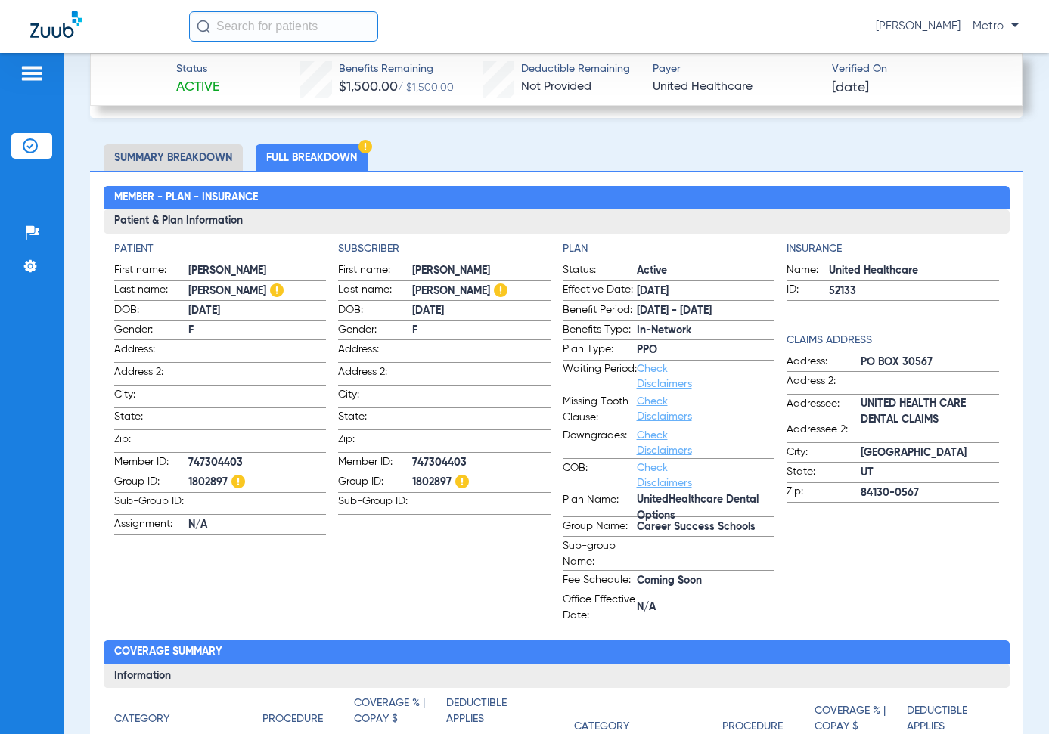
copy label "747304403"
click at [281, 610] on app-patient-information "Patient First name: [PERSON_NAME] Last name: [PERSON_NAME]: [DEMOGRAPHIC_DATA] …" at bounding box center [220, 433] width 213 height 384
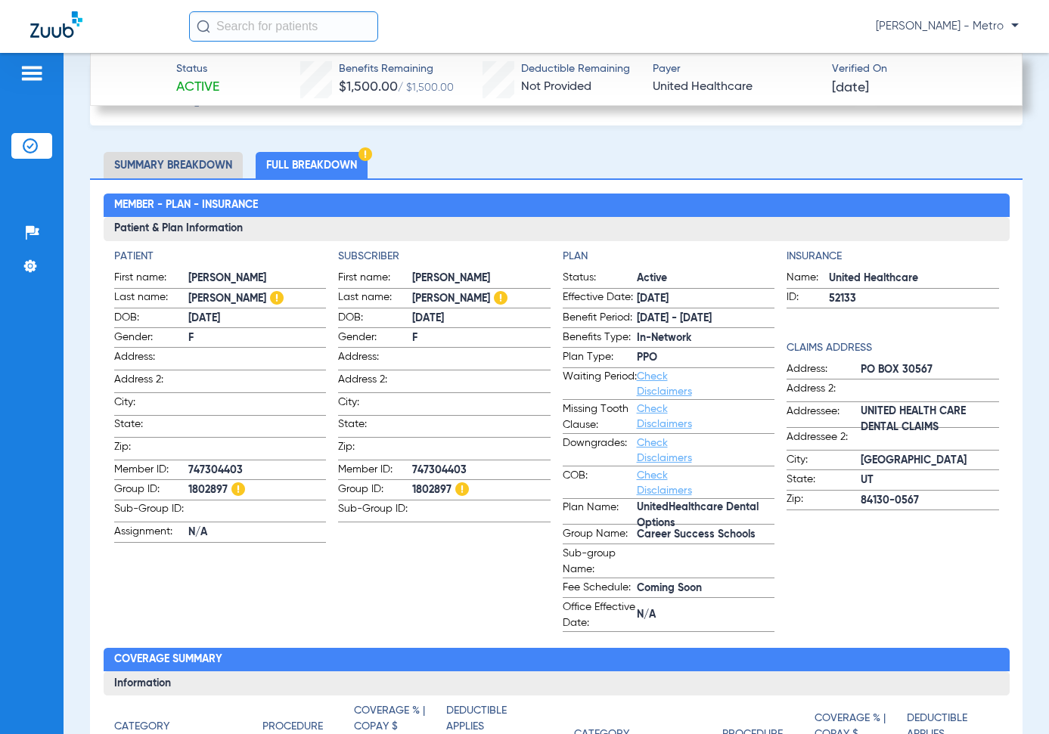
scroll to position [545, 0]
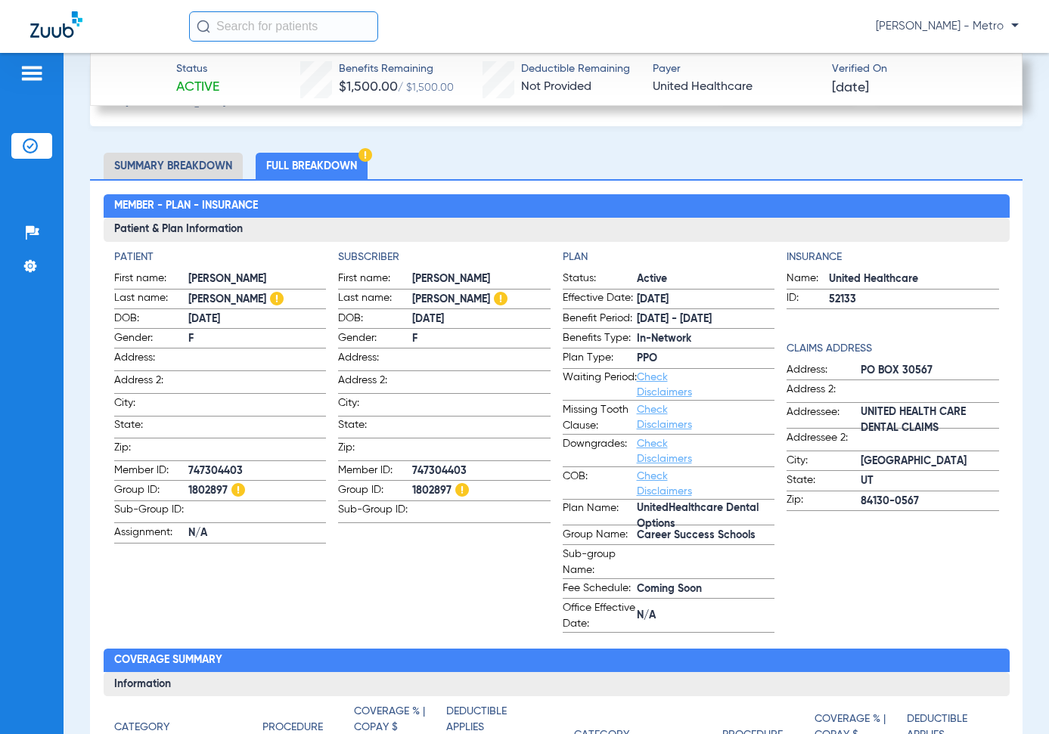
click at [656, 382] on link "Check Disclaimers" at bounding box center [664, 385] width 55 height 26
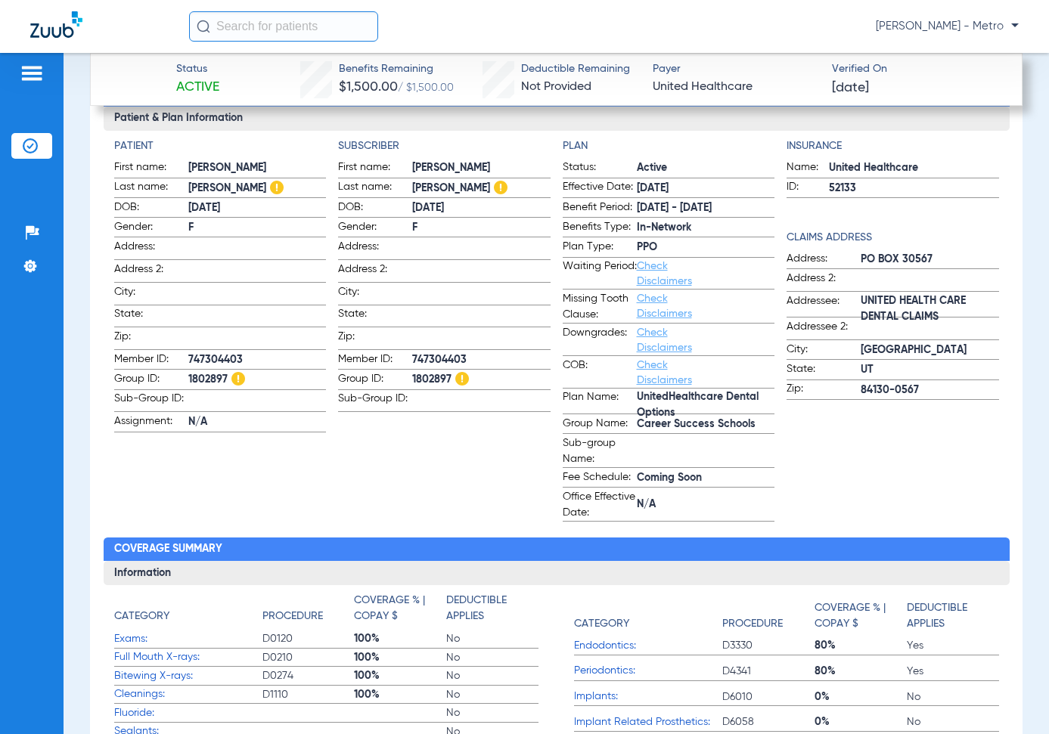
scroll to position [574, 0]
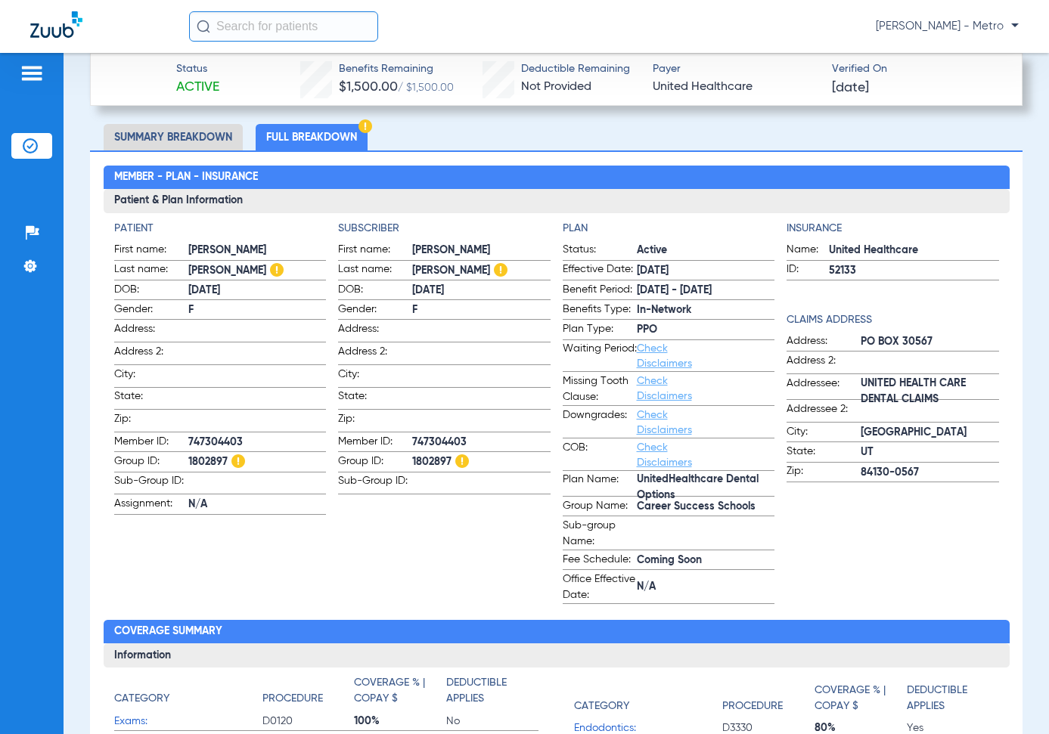
click at [657, 392] on link "Check Disclaimers" at bounding box center [664, 389] width 55 height 26
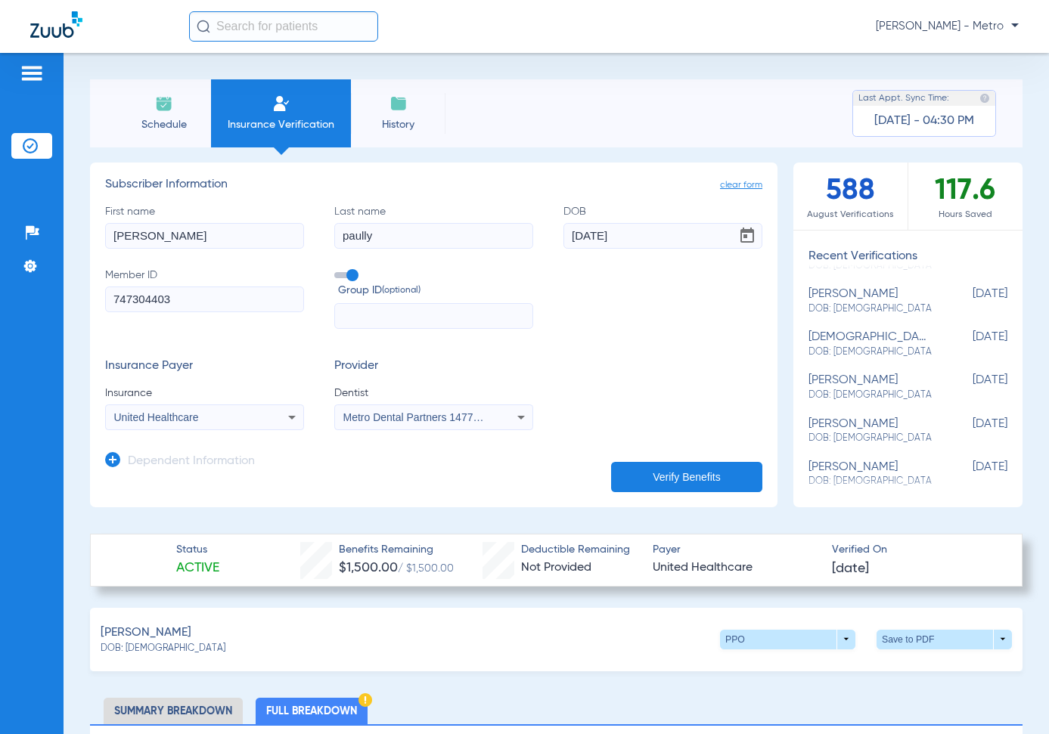
scroll to position [227, 0]
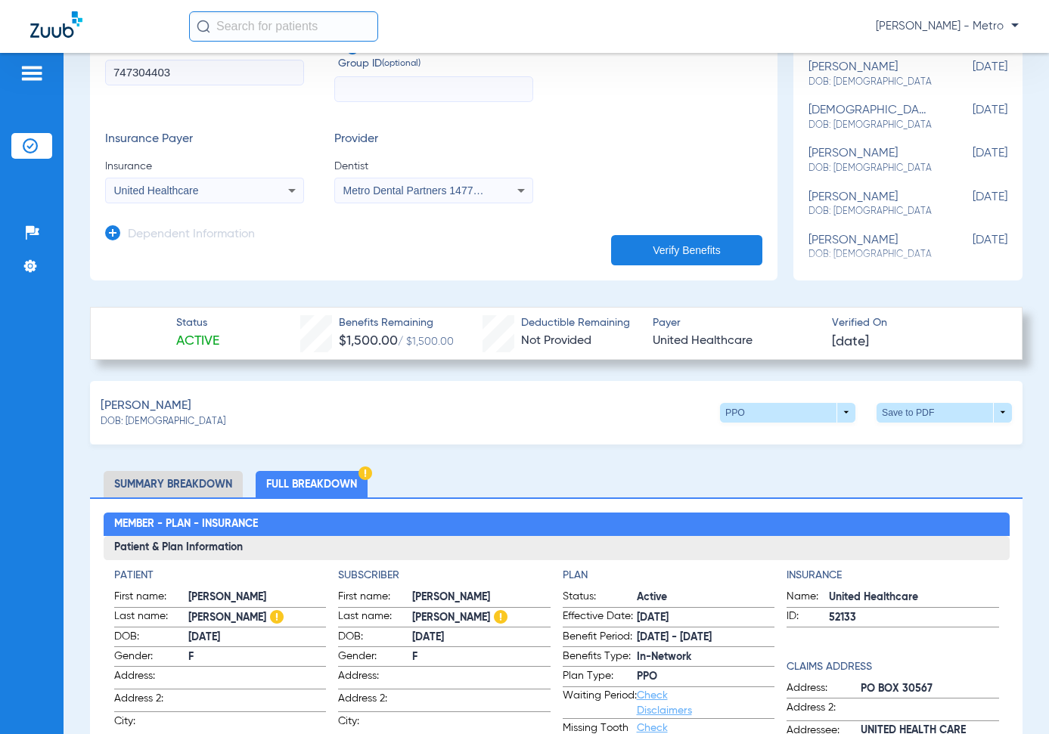
click at [903, 396] on div "[PERSON_NAME]: [DEMOGRAPHIC_DATA] PPO arrow_drop_down Save to PDF arrow_drop_do…" at bounding box center [556, 413] width 933 height 64
click at [906, 403] on span at bounding box center [944, 413] width 135 height 20
click at [763, 439] on mat-icon "insert_drive_file" at bounding box center [768, 441] width 18 height 18
